Goal: Information Seeking & Learning: Learn about a topic

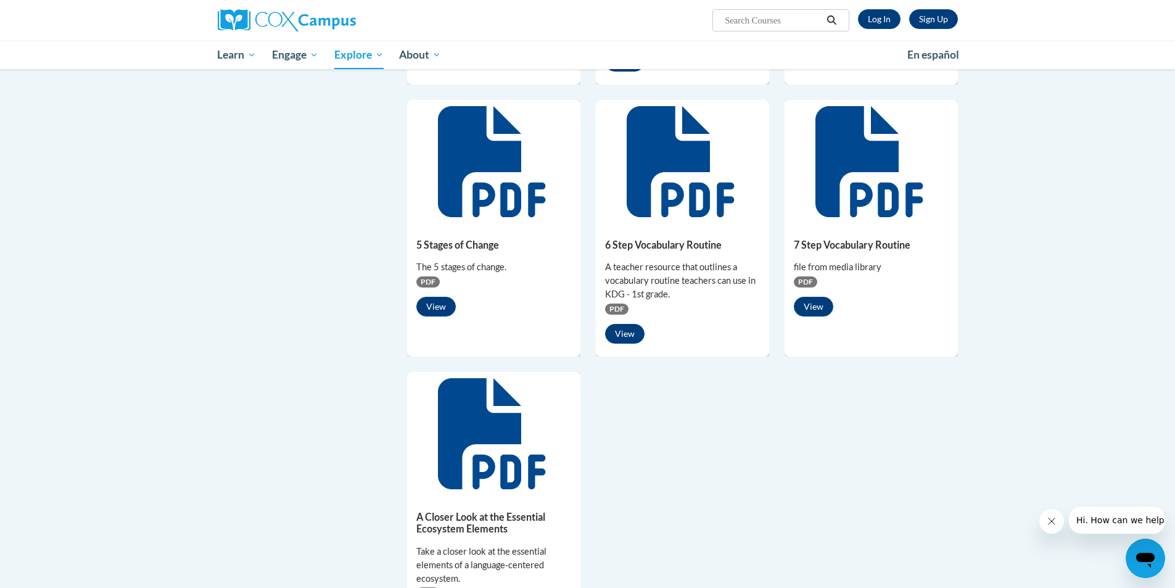
scroll to position [678, 0]
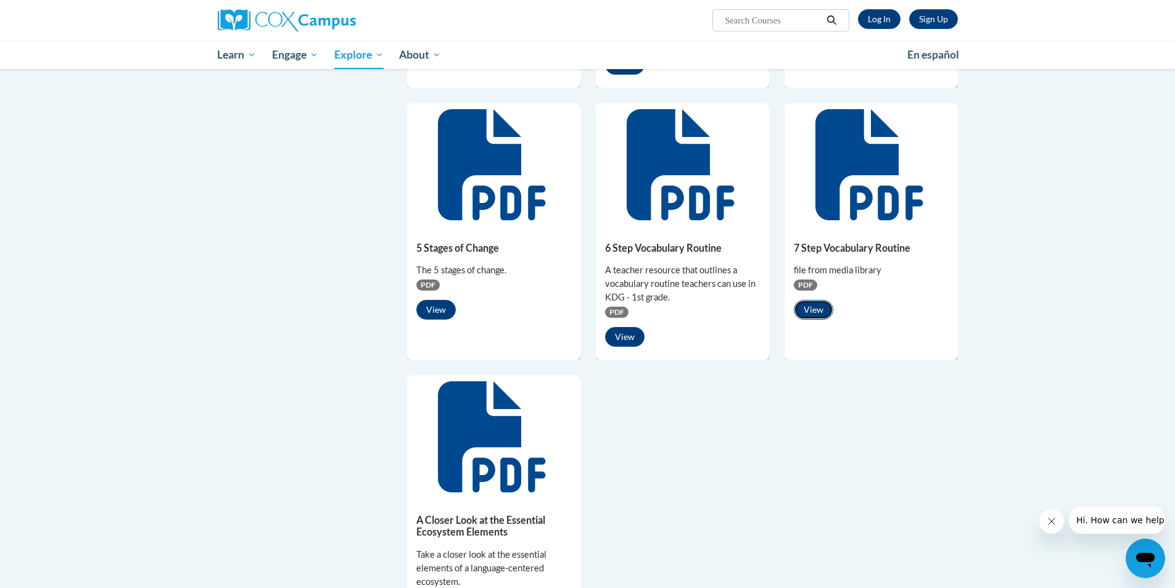
click at [820, 307] on button "View" at bounding box center [813, 310] width 39 height 20
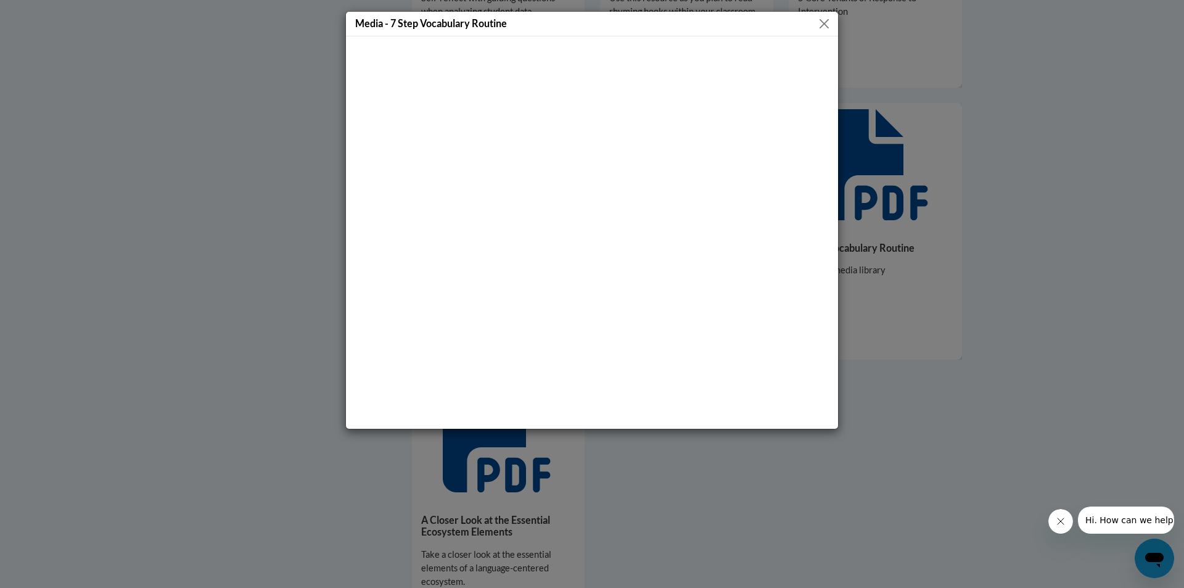
click at [828, 20] on button "Close" at bounding box center [824, 23] width 15 height 15
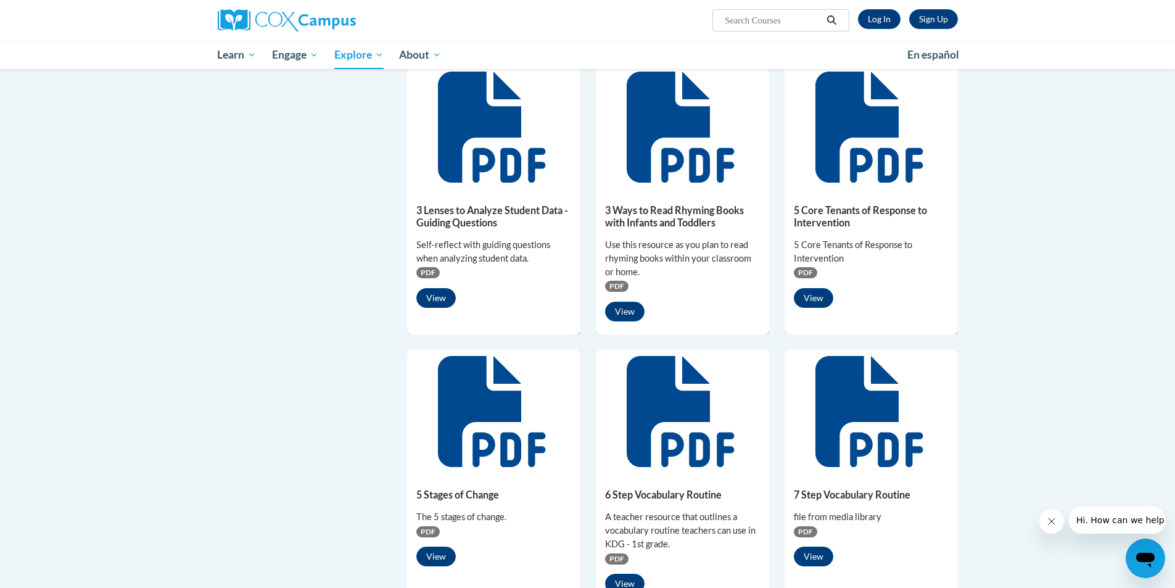
scroll to position [370, 0]
